Goal: Information Seeking & Learning: Check status

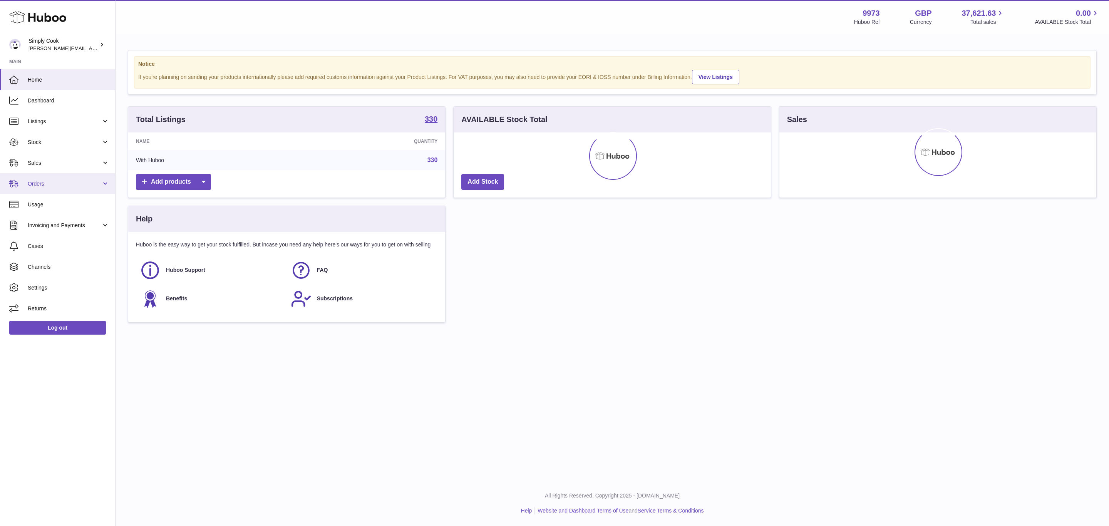
click at [40, 185] on span "Orders" at bounding box center [65, 183] width 74 height 7
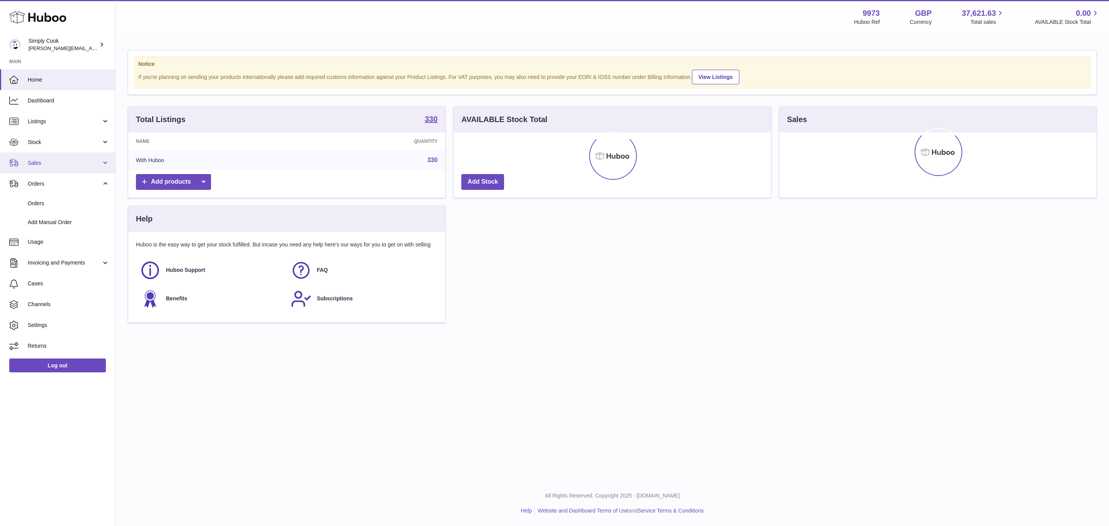
click at [35, 157] on link "Sales" at bounding box center [57, 162] width 115 height 21
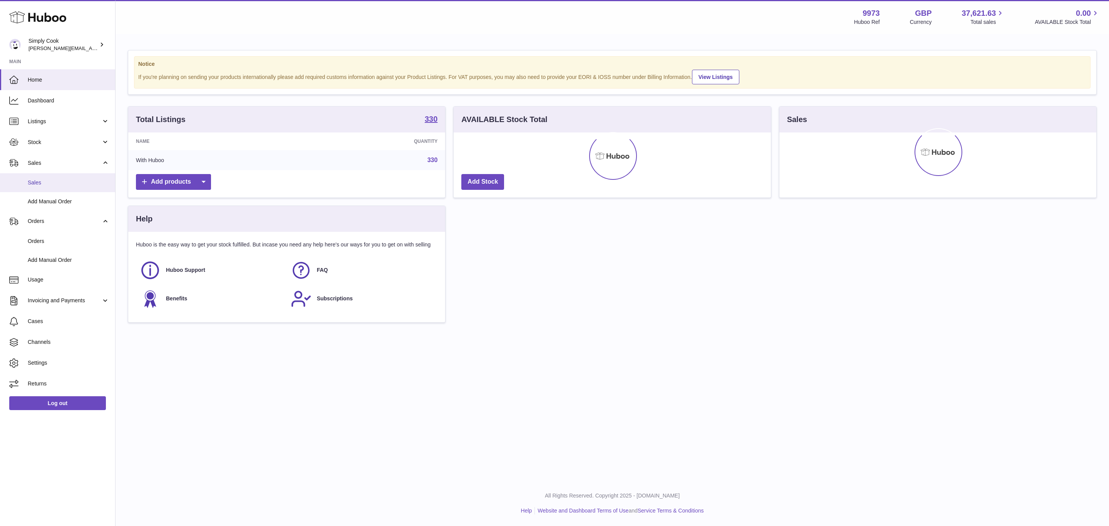
click at [40, 181] on span "Sales" at bounding box center [69, 182] width 82 height 7
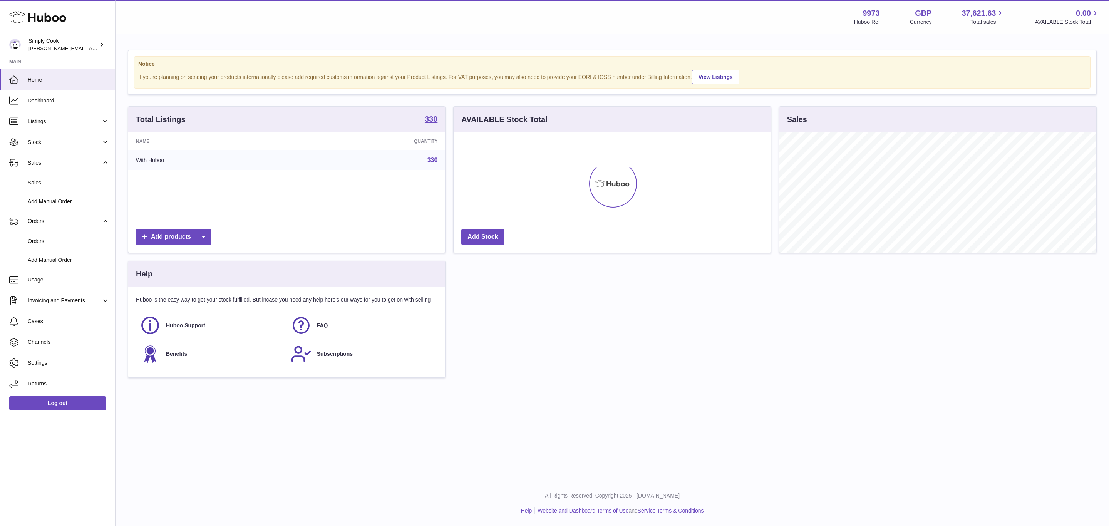
scroll to position [120, 316]
drag, startPoint x: 37, startPoint y: 166, endPoint x: 173, endPoint y: 164, distance: 135.9
click at [37, 166] on span "Sales" at bounding box center [65, 162] width 74 height 7
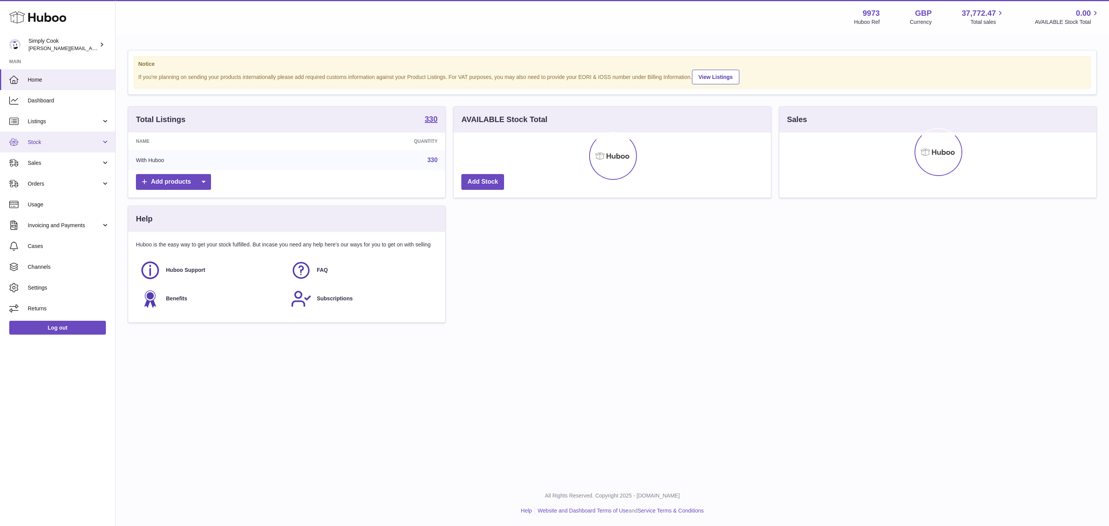
drag, startPoint x: 58, startPoint y: 141, endPoint x: 52, endPoint y: 145, distance: 7.3
click at [57, 139] on span "Stock" at bounding box center [65, 142] width 74 height 7
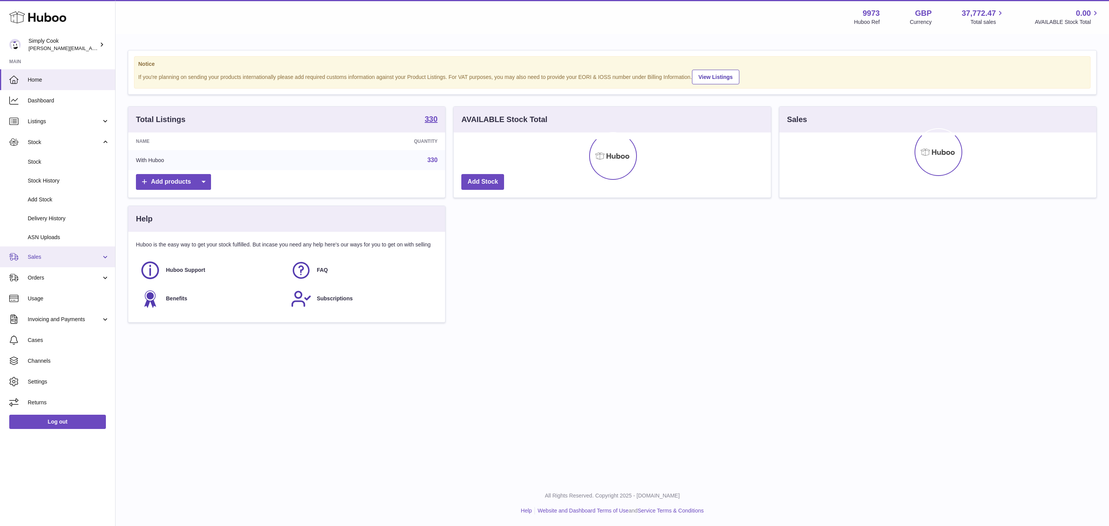
click at [46, 251] on link "Sales" at bounding box center [57, 256] width 115 height 21
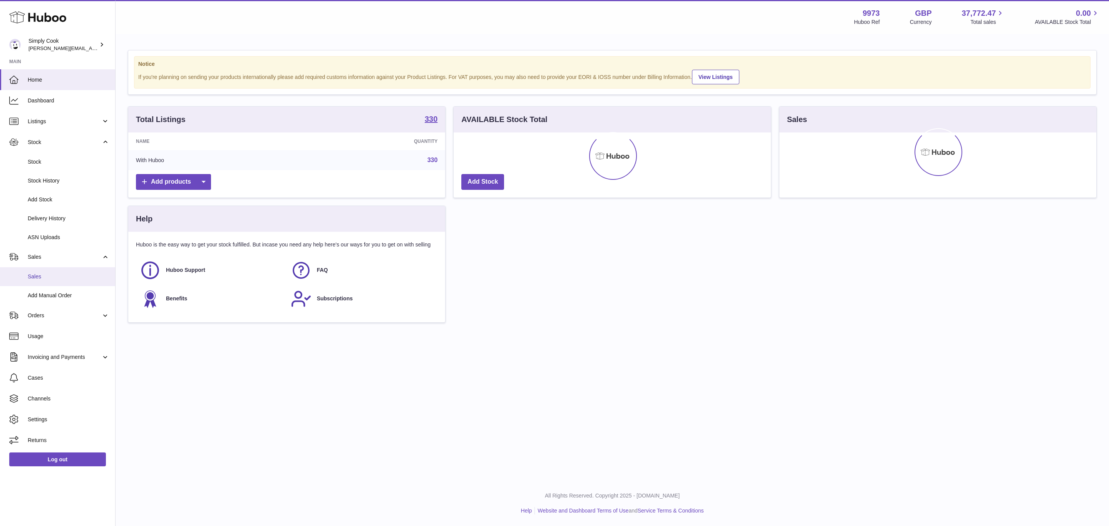
click at [42, 279] on span "Sales" at bounding box center [69, 276] width 82 height 7
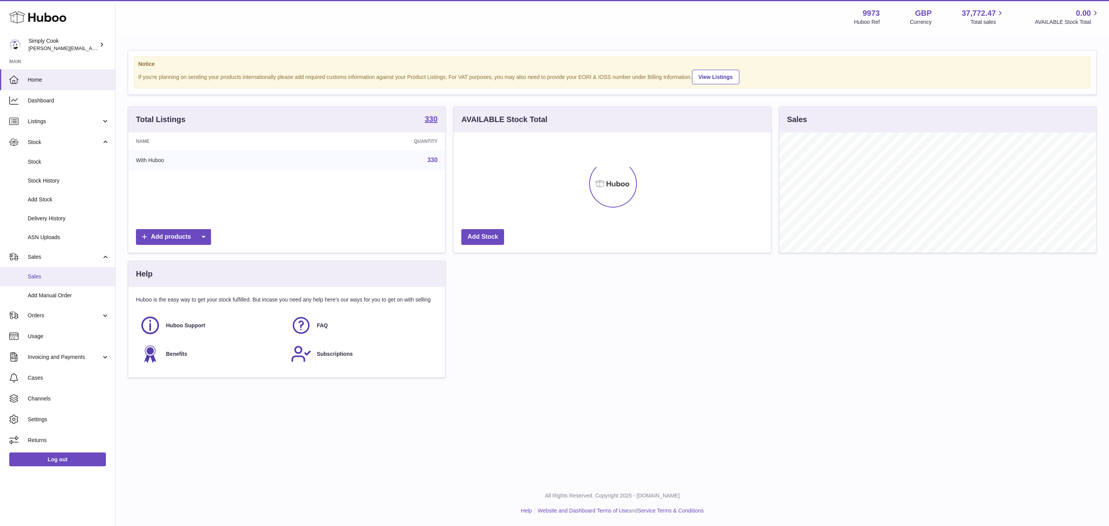
scroll to position [120, 316]
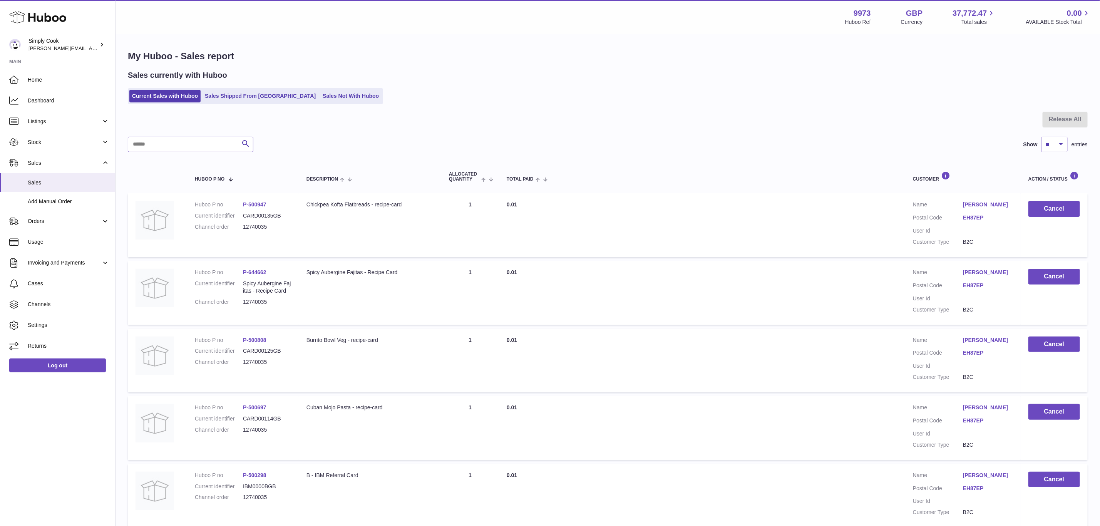
click at [172, 147] on input "text" at bounding box center [191, 144] width 126 height 15
paste input "********"
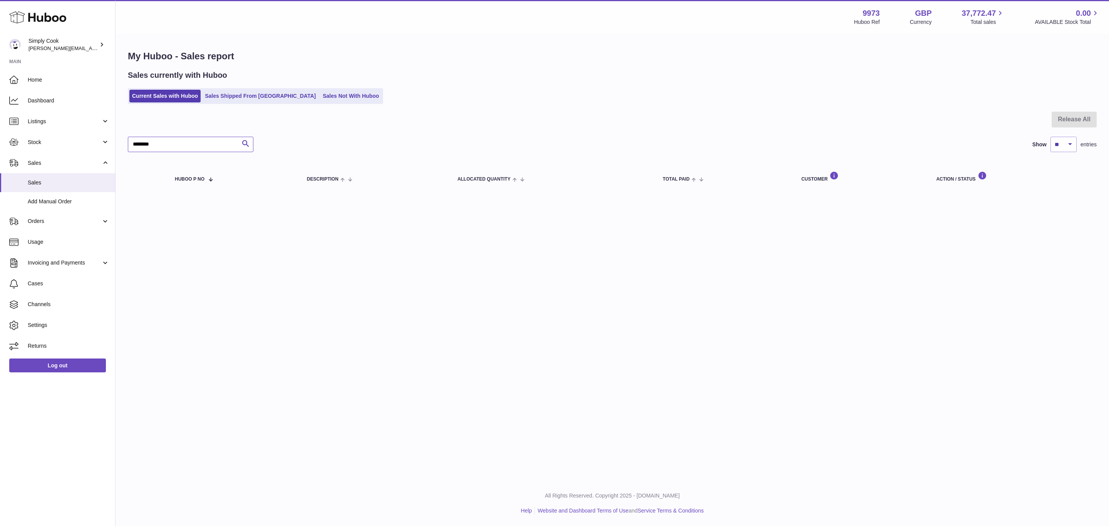
type input "********"
click at [233, 110] on div "My Huboo - Sales report Sales currently with Huboo Current Sales with Huboo Sal…" at bounding box center [612, 122] width 993 height 174
click at [233, 95] on link "Sales Shipped From Huboo" at bounding box center [260, 96] width 116 height 13
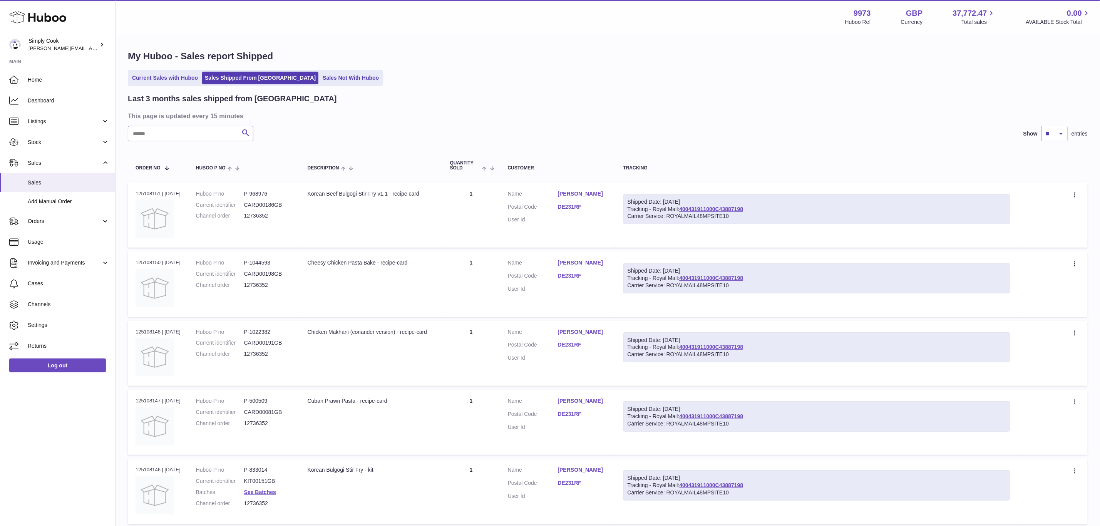
click at [173, 128] on input "text" at bounding box center [191, 133] width 126 height 15
paste input "********"
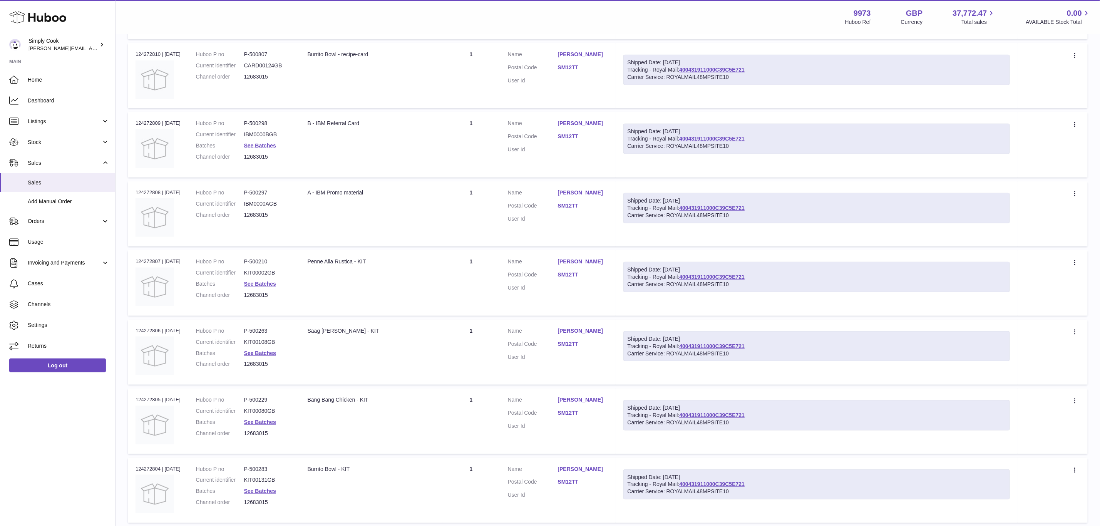
scroll to position [405, 0]
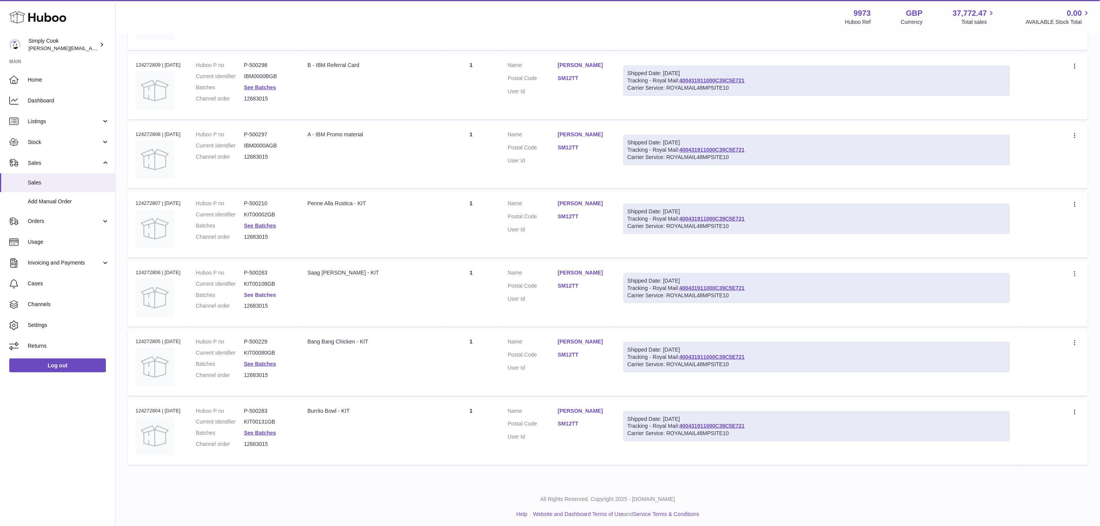
click at [266, 294] on link "See Batches" at bounding box center [260, 295] width 32 height 6
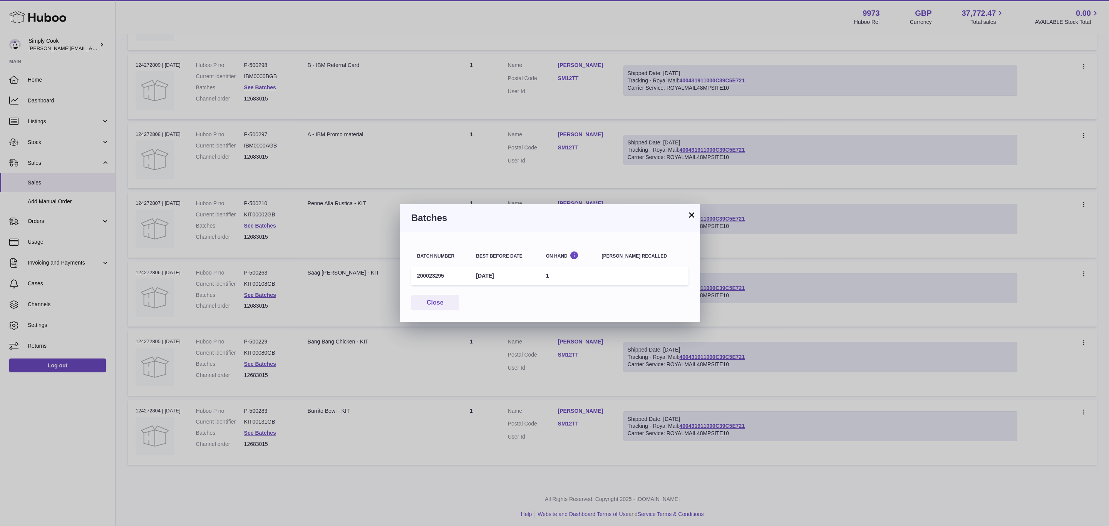
click at [425, 266] on td "200023295" at bounding box center [440, 275] width 59 height 19
copy td "200023295"
click at [422, 268] on td "200023295" at bounding box center [440, 275] width 59 height 19
click at [425, 275] on td "200023295" at bounding box center [440, 275] width 59 height 19
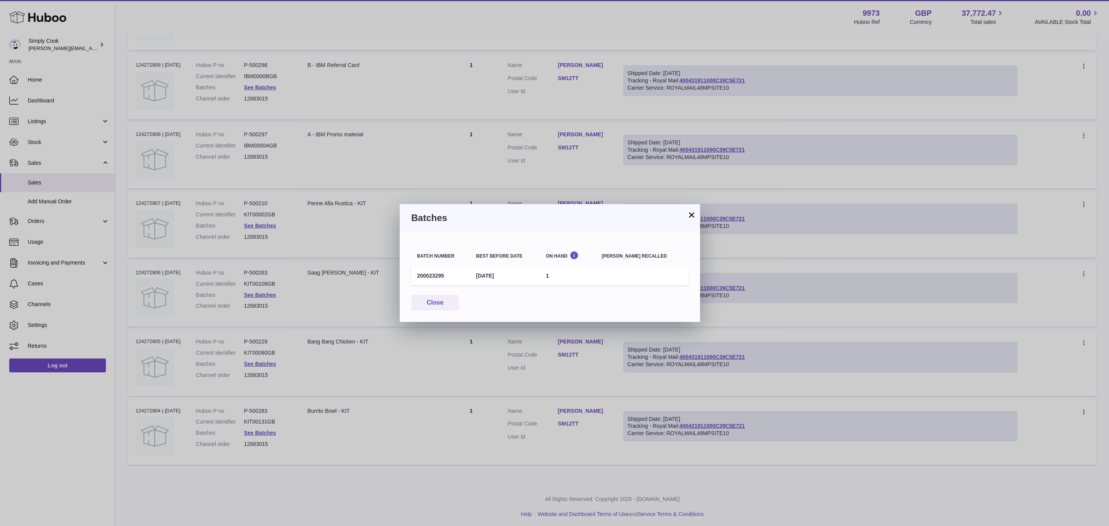
click at [425, 275] on td "200023295" at bounding box center [440, 275] width 59 height 19
copy td "200023295"
click at [436, 301] on button "Close" at bounding box center [435, 303] width 48 height 16
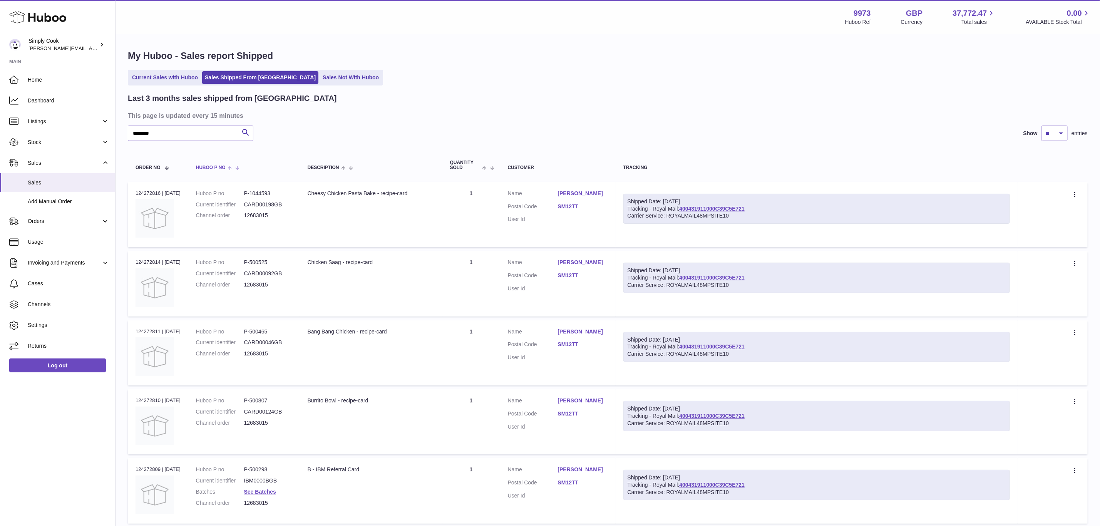
scroll to position [0, 0]
drag, startPoint x: 189, startPoint y: 132, endPoint x: 0, endPoint y: 129, distance: 188.7
click at [0, 131] on div "Huboo Simply Cook emma@simplycook.com Main Home Dashboard Listings Not with Hub…" at bounding box center [550, 467] width 1100 height 934
paste input "text"
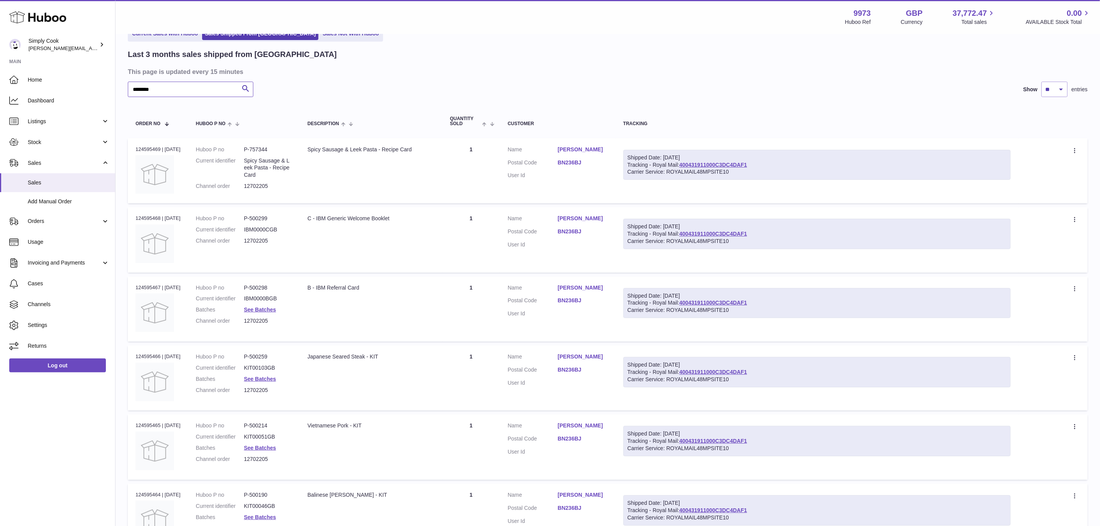
scroll to position [231, 0]
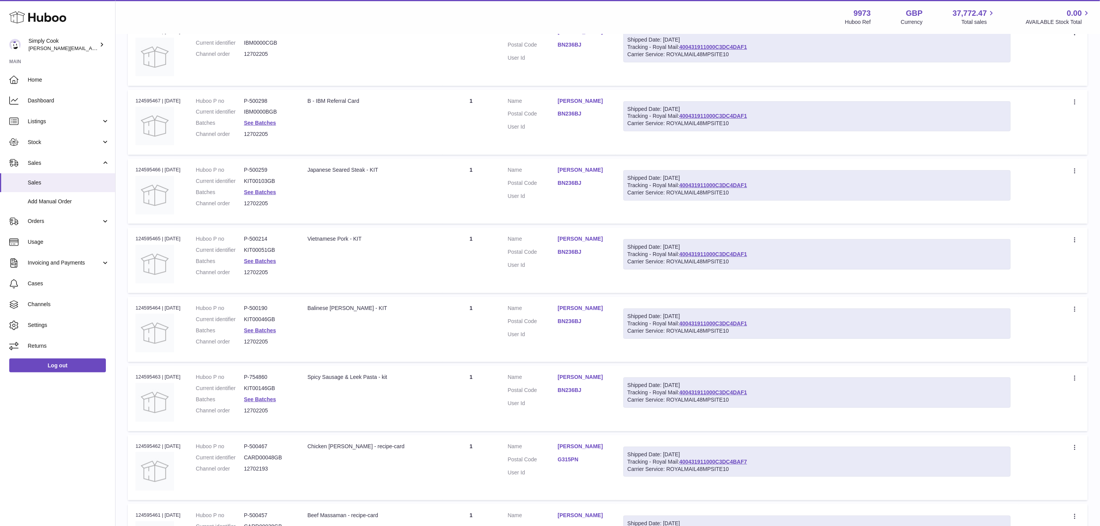
type input "********"
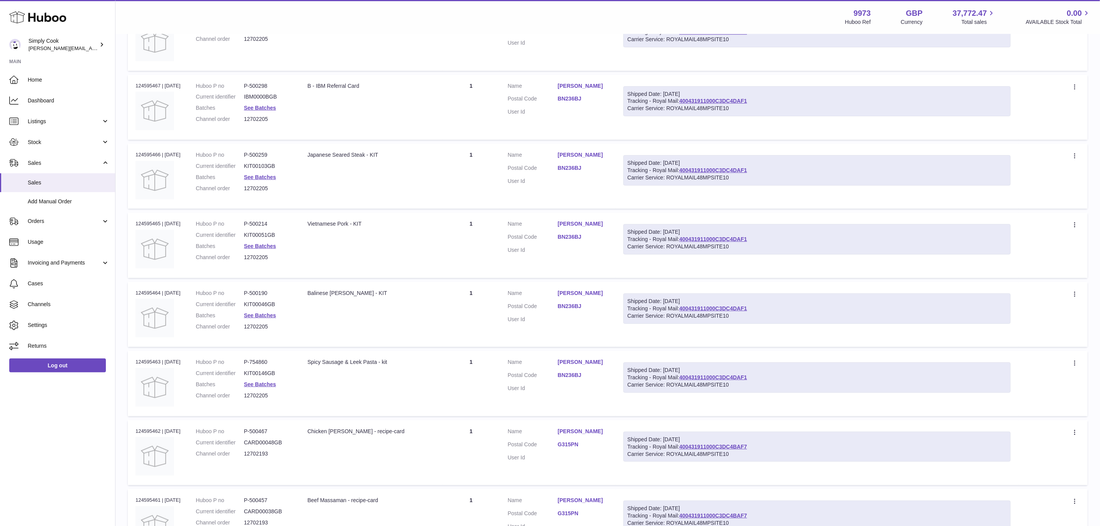
scroll to position [20, 0]
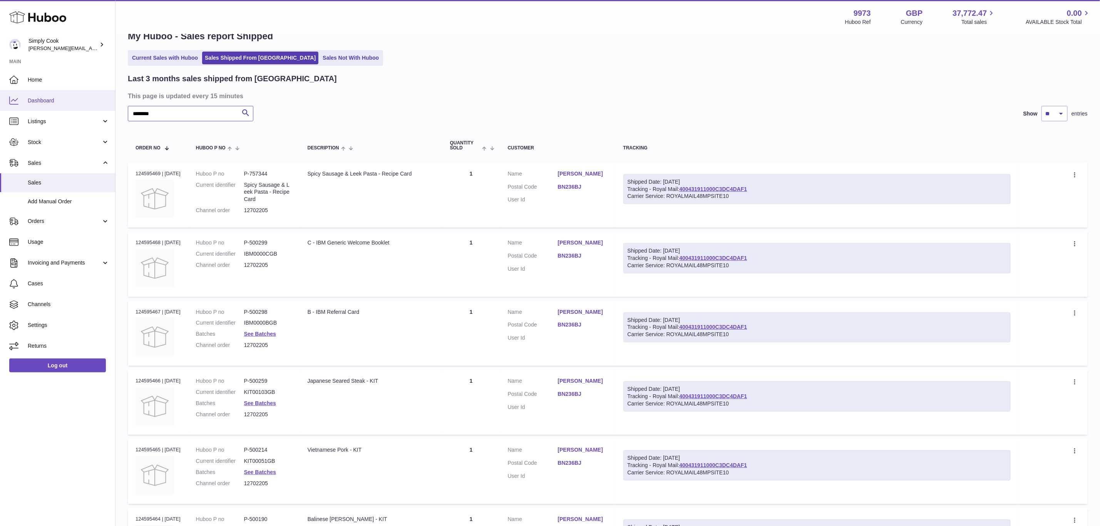
click at [0, 104] on div "Huboo Simply Cook emma@simplycook.com Main Home Dashboard Listings Not with Hub…" at bounding box center [550, 457] width 1100 height 954
click at [245, 64] on link "Sales Shipped From [GEOGRAPHIC_DATA]" at bounding box center [260, 58] width 116 height 13
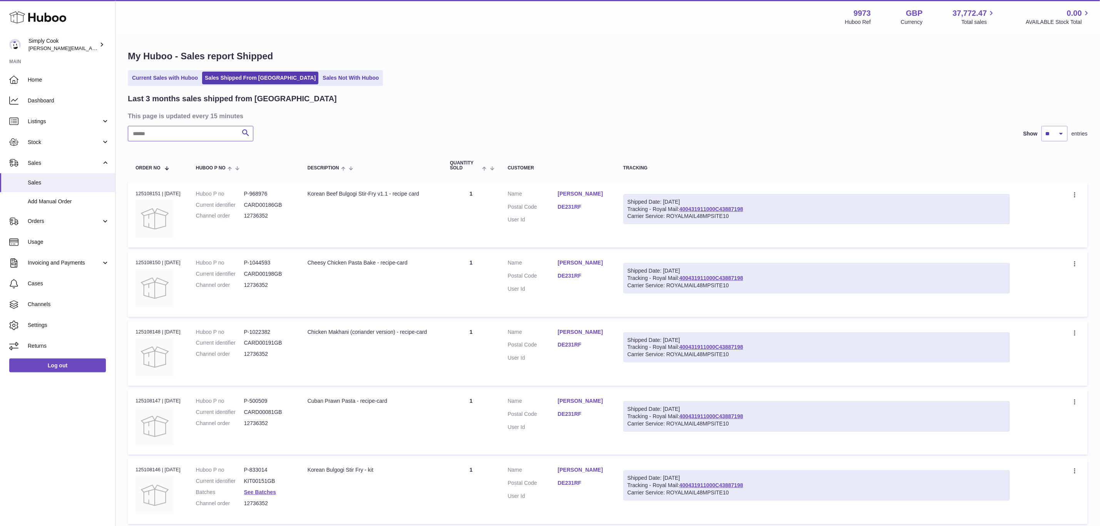
drag, startPoint x: 188, startPoint y: 126, endPoint x: 188, endPoint y: 131, distance: 4.6
click at [188, 130] on input "text" at bounding box center [191, 133] width 126 height 15
paste input "********"
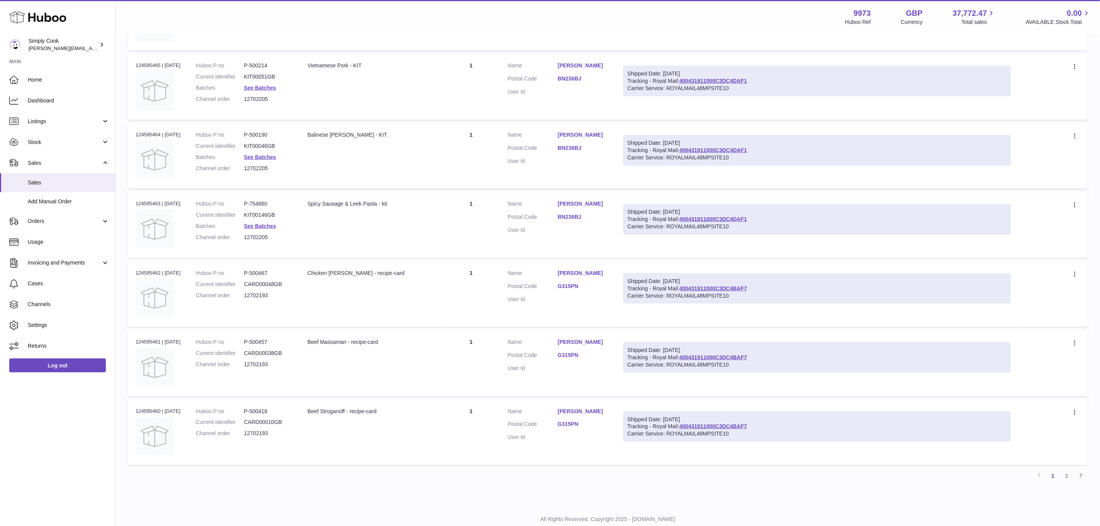
scroll to position [424, 0]
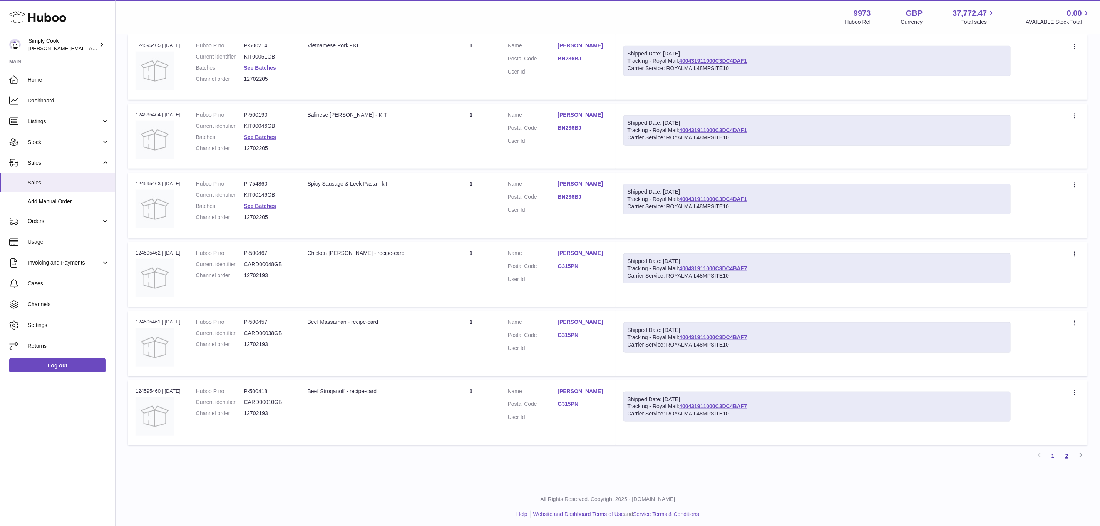
type input "********"
click at [1063, 454] on link "2" at bounding box center [1067, 456] width 14 height 14
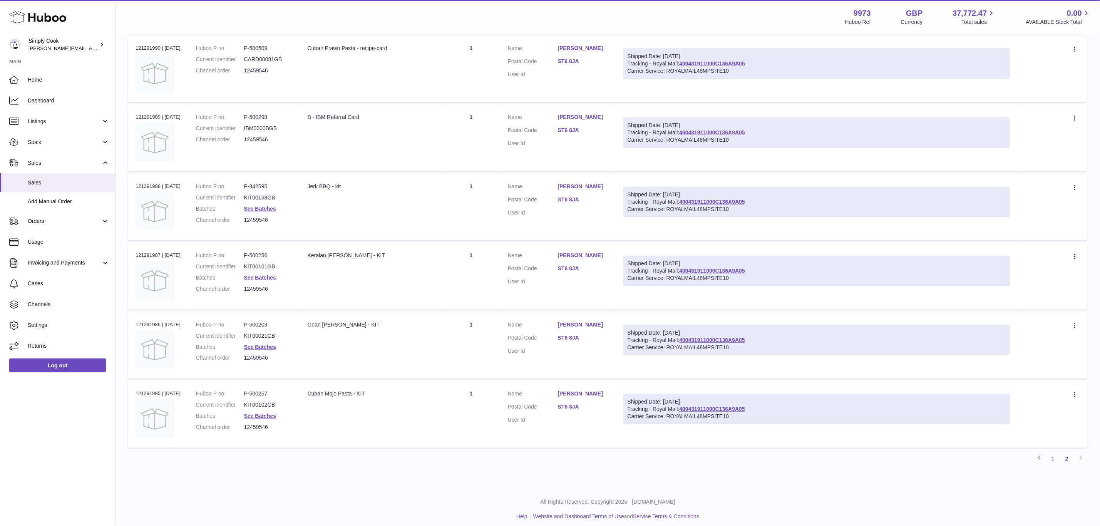
scroll to position [356, 0]
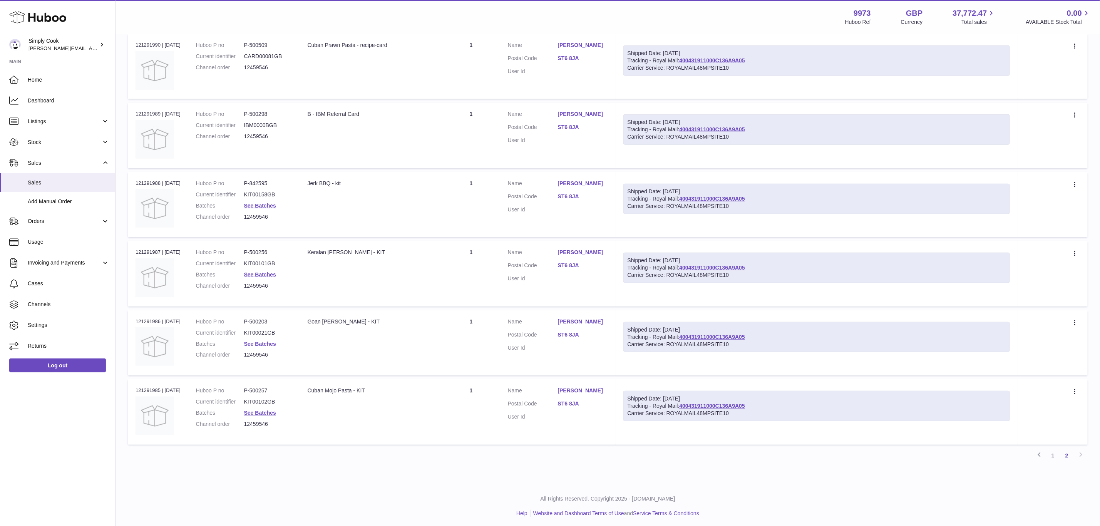
click at [267, 341] on link "See Batches" at bounding box center [260, 344] width 32 height 6
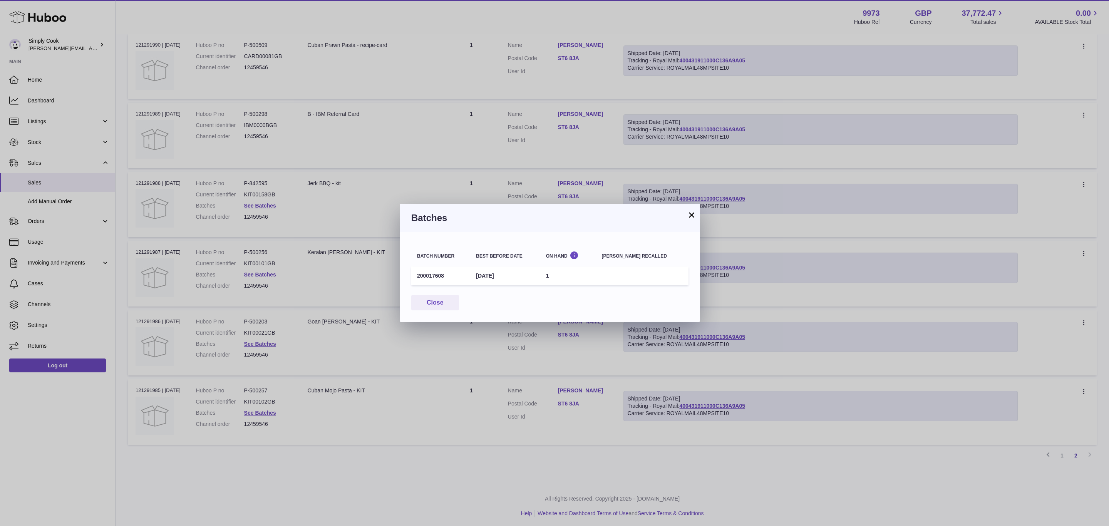
click at [435, 275] on td "200017608" at bounding box center [440, 275] width 59 height 19
copy td "200017608"
click at [435, 310] on button "Close" at bounding box center [435, 303] width 48 height 16
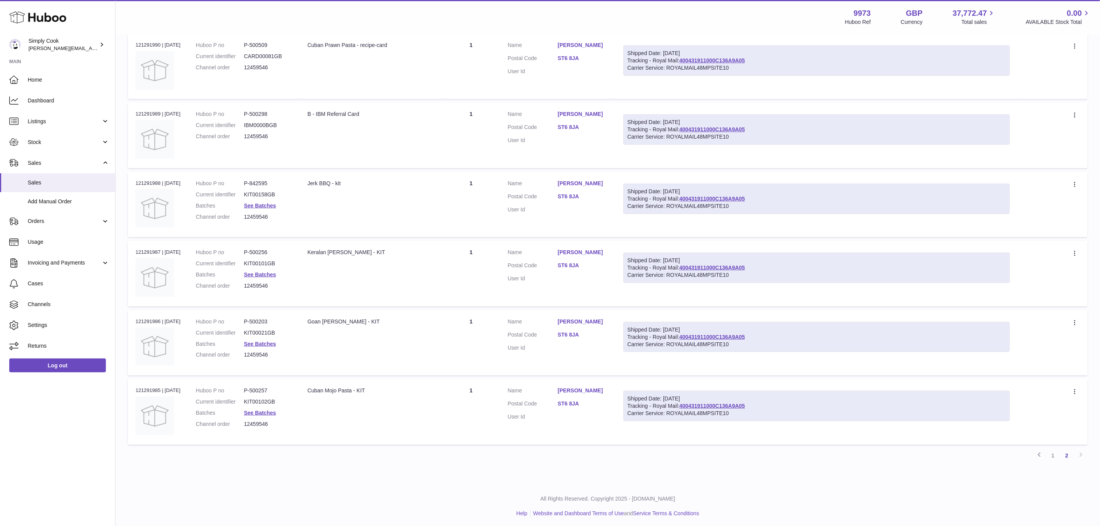
scroll to position [0, 0]
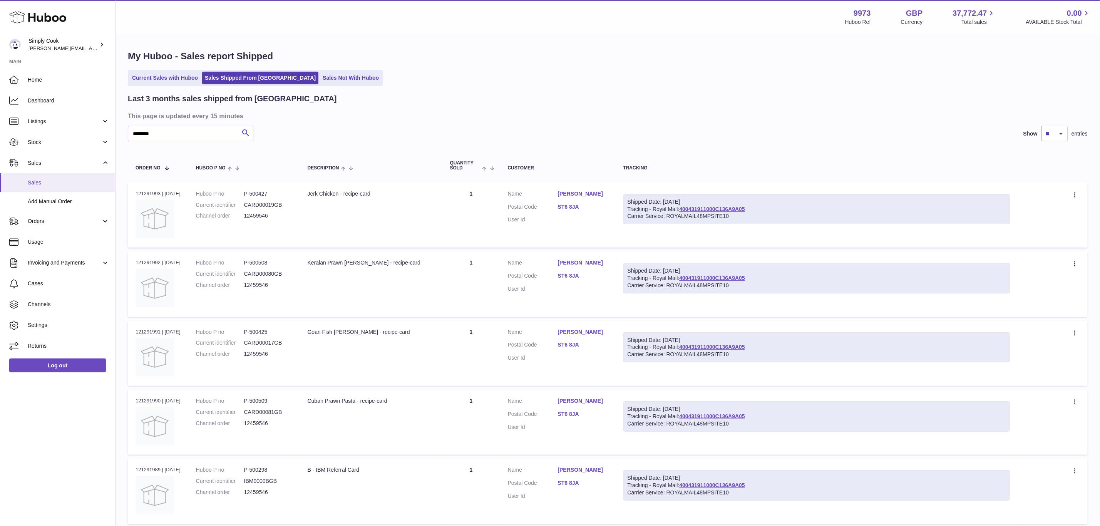
click at [43, 185] on span "Sales" at bounding box center [69, 182] width 82 height 7
